Goal: Information Seeking & Learning: Learn about a topic

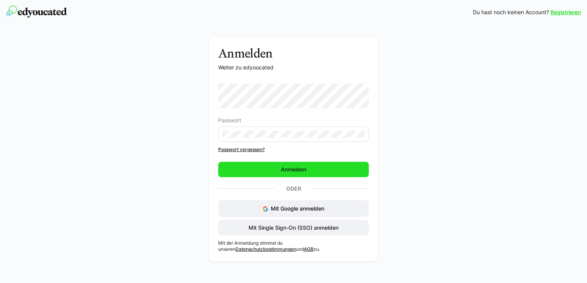
click at [278, 174] on span "Anmelden" at bounding box center [293, 169] width 151 height 15
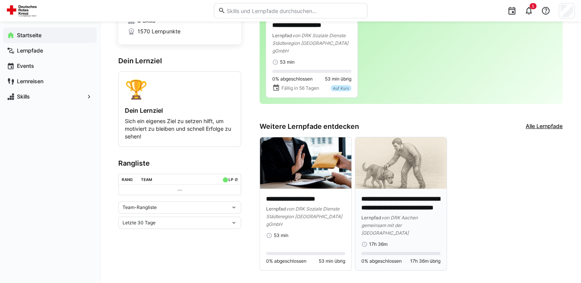
scroll to position [70, 0]
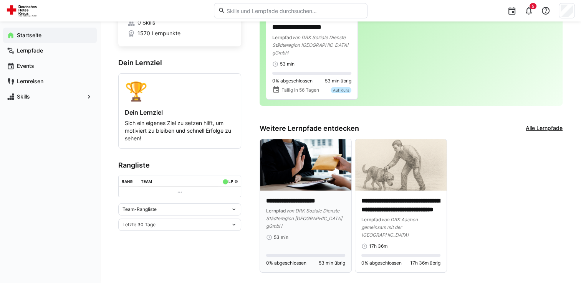
click at [292, 197] on div "**********" at bounding box center [305, 213] width 79 height 33
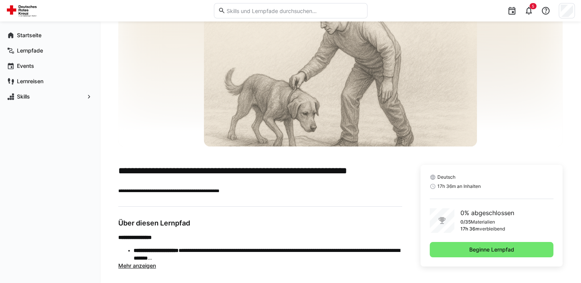
scroll to position [51, 0]
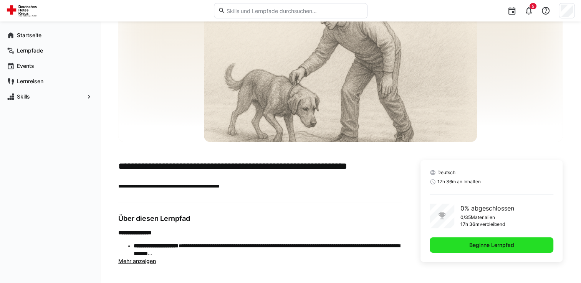
click at [474, 243] on span "Beginne Lernpfad" at bounding box center [491, 246] width 47 height 8
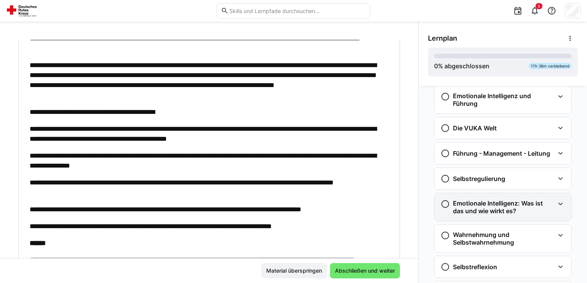
scroll to position [89, 0]
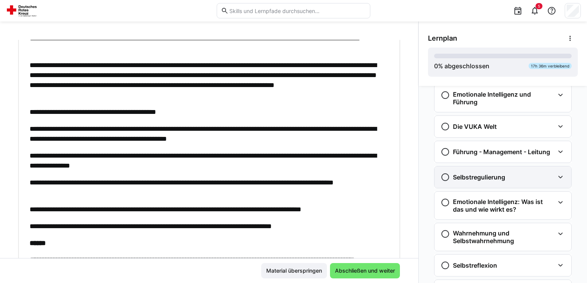
click at [548, 175] on div "Selbstregulierung" at bounding box center [497, 177] width 114 height 9
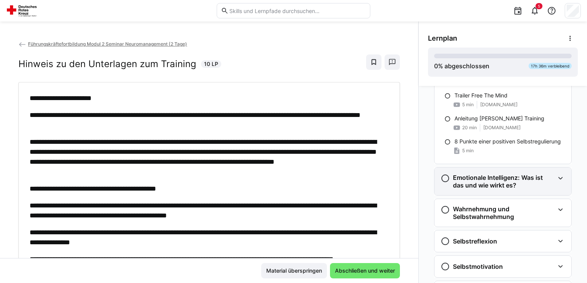
scroll to position [243, 0]
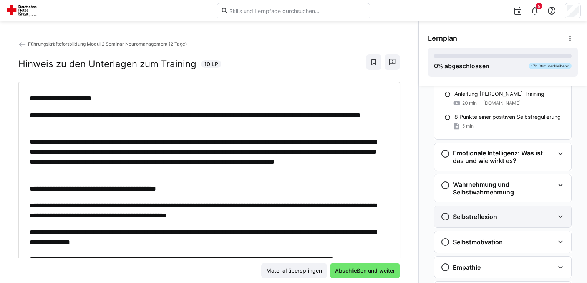
click at [559, 214] on eds-icon at bounding box center [560, 216] width 9 height 9
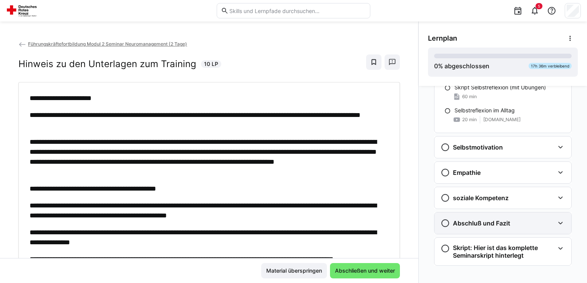
scroll to position [401, 0]
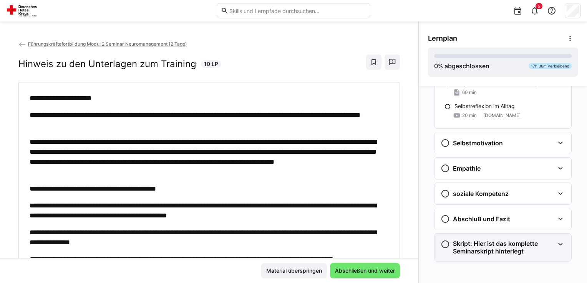
click at [487, 247] on h3 "Skript: Hier ist das komplette Seminarskript hinterlegt" at bounding box center [503, 247] width 101 height 15
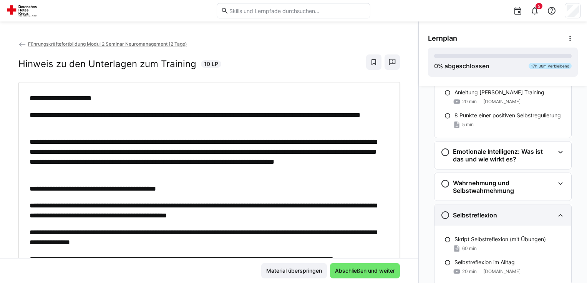
scroll to position [52, 0]
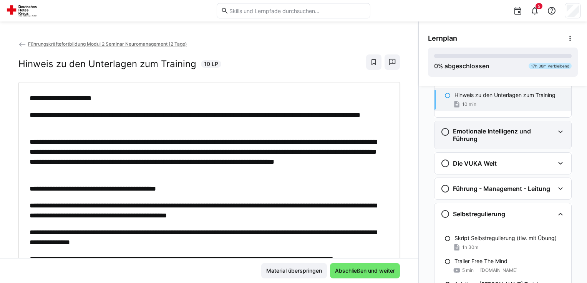
click at [514, 137] on h3 "Emotionale Intelligenz und Führung" at bounding box center [503, 134] width 101 height 15
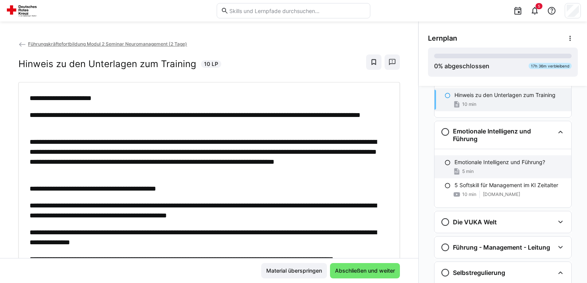
click at [512, 159] on p "Emotionale Intelligenz und Führung?" at bounding box center [499, 163] width 91 height 8
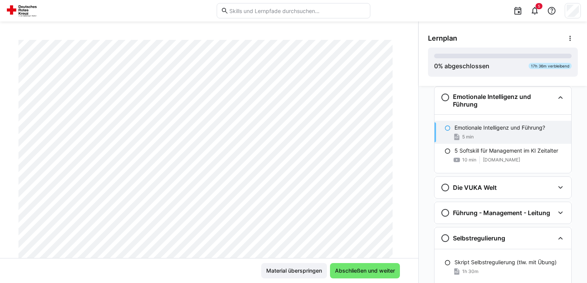
scroll to position [0, 0]
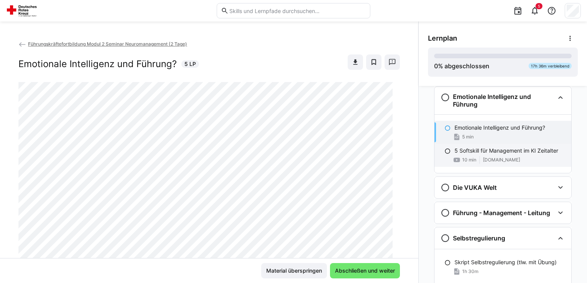
click at [484, 156] on div "5 Softskill für Management im KI Zeitalter 10 min [DOMAIN_NAME]" at bounding box center [502, 155] width 137 height 23
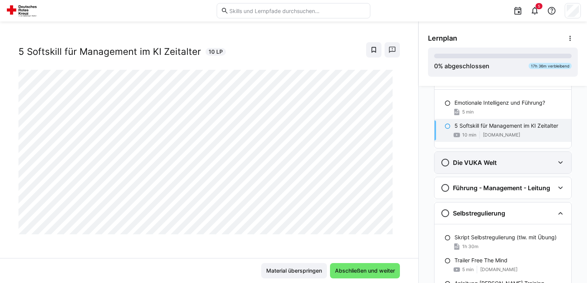
scroll to position [125, 0]
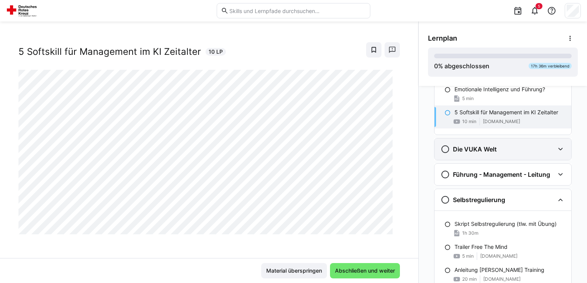
click at [484, 151] on h3 "Die VUKA Welt" at bounding box center [475, 150] width 44 height 8
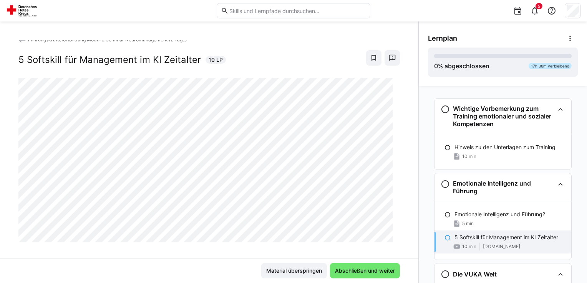
scroll to position [0, 0]
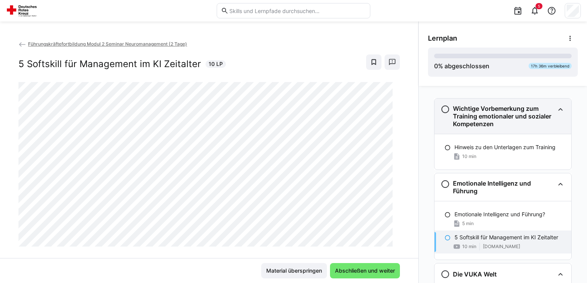
click at [440, 109] on eds-icon at bounding box center [444, 109] width 9 height 9
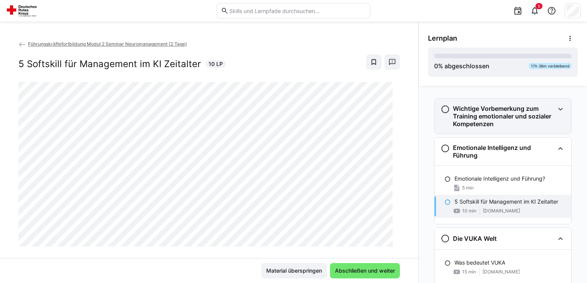
click at [488, 106] on h3 "Wichtige Vorbemerkung zum Training emotionaler und sozialer Kompetenzen" at bounding box center [503, 116] width 101 height 23
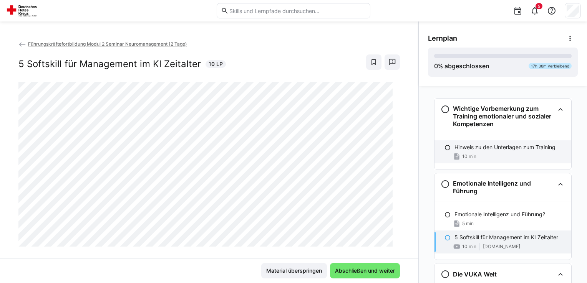
click at [492, 152] on div "Hinweis zu den Unterlagen zum Training 10 min" at bounding box center [502, 152] width 137 height 23
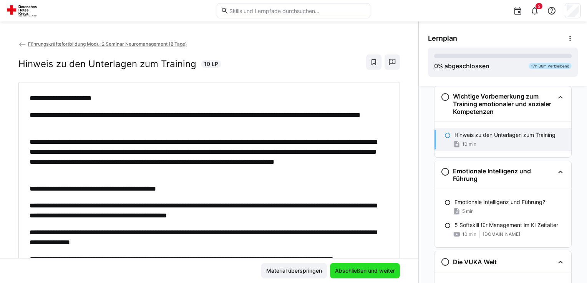
click at [373, 276] on span "Abschließen und weiter" at bounding box center [365, 270] width 70 height 15
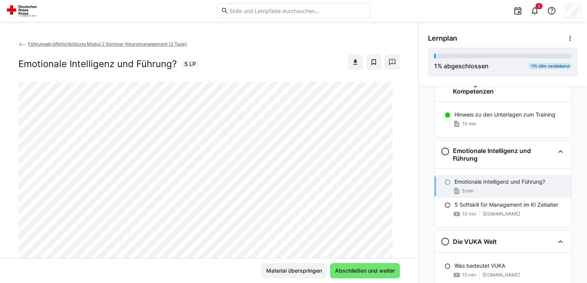
scroll to position [0, 0]
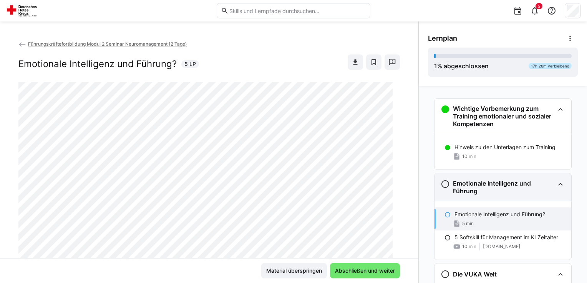
click at [487, 182] on h3 "Emotionale Intelligenz und Führung" at bounding box center [503, 187] width 101 height 15
